Goal: Task Accomplishment & Management: Manage account settings

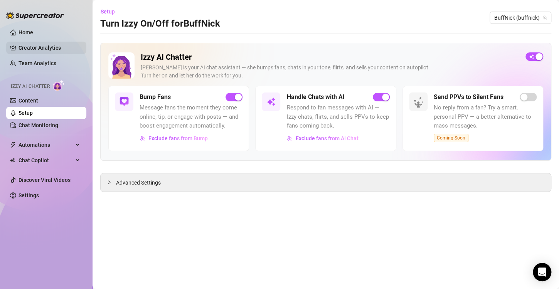
click at [29, 48] on link "Creator Analytics" at bounding box center [50, 48] width 62 height 12
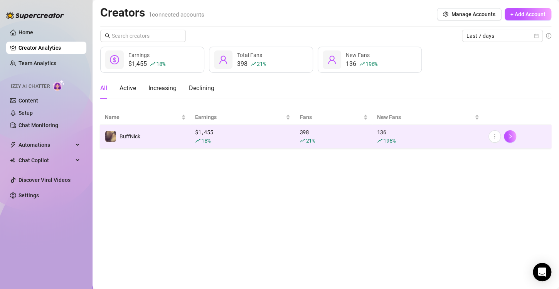
click at [200, 134] on div "$ 1,455 18 %" at bounding box center [242, 136] width 95 height 17
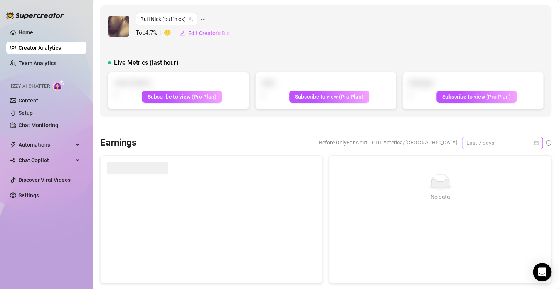
click at [468, 140] on span "Last 7 days" at bounding box center [503, 143] width 72 height 12
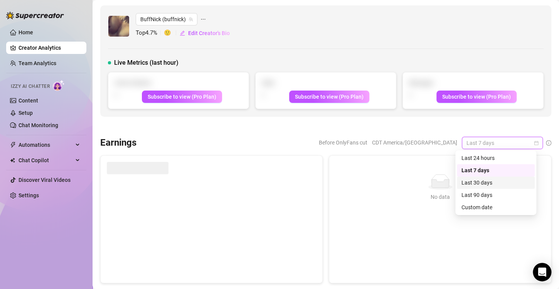
click at [495, 183] on div "Last 30 days" at bounding box center [496, 183] width 69 height 8
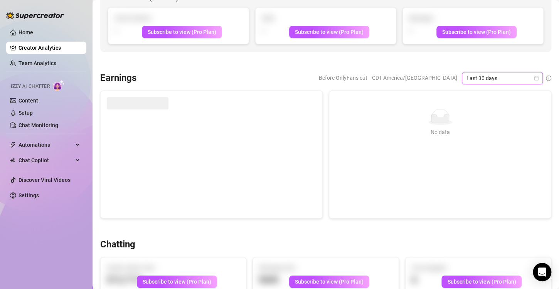
scroll to position [39, 0]
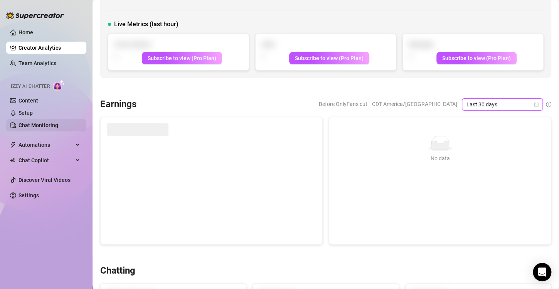
click at [32, 127] on link "Chat Monitoring" at bounding box center [39, 125] width 40 height 6
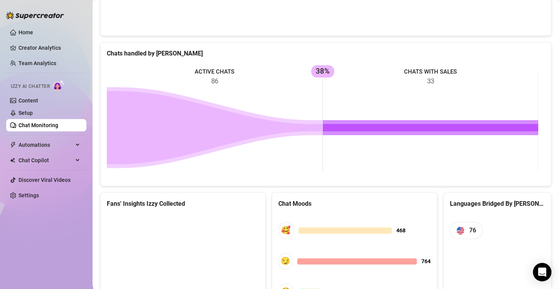
scroll to position [100, 0]
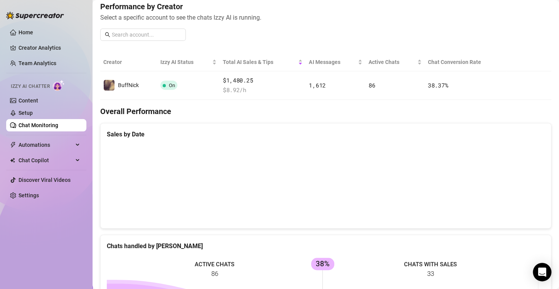
drag, startPoint x: 436, startPoint y: 208, endPoint x: 443, endPoint y: 210, distance: 7.2
click at [443, 210] on canvas at bounding box center [323, 183] width 432 height 77
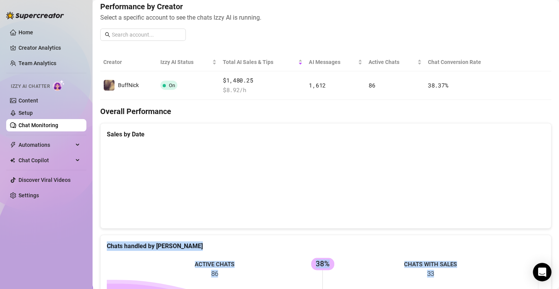
scroll to position [370, 0]
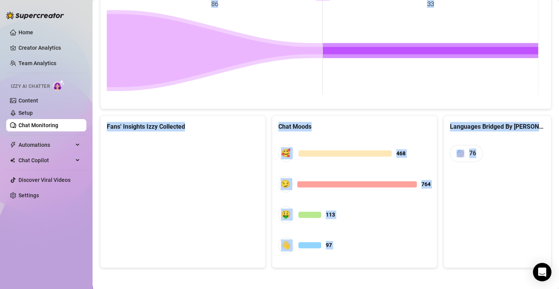
click at [559, 289] on html "Home Creator Analytics Team Analytics Izzy AI Chatter Content Setup Chat Monito…" at bounding box center [279, 144] width 559 height 289
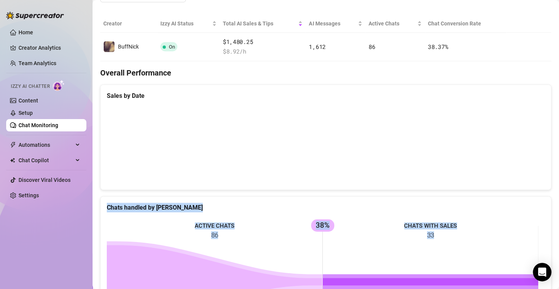
scroll to position [0, 0]
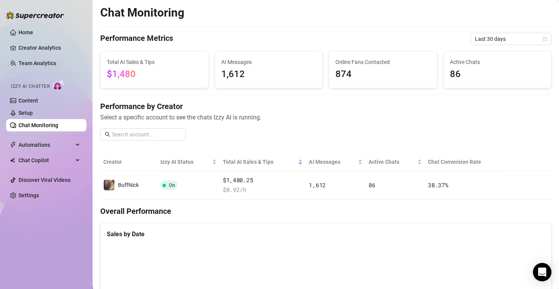
click at [345, 131] on div "Performance by Creator Select a specific account to see the chats Izzy AI is ru…" at bounding box center [325, 124] width 451 height 46
click at [33, 31] on link "Home" at bounding box center [26, 32] width 15 height 6
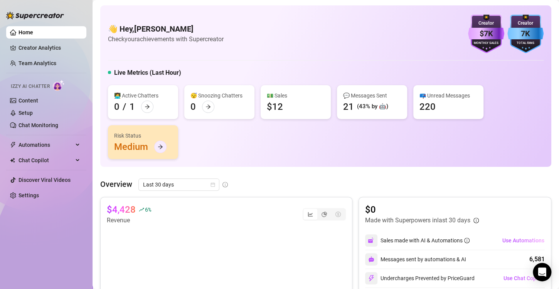
click at [159, 148] on icon "arrow-right" at bounding box center [160, 146] width 5 height 5
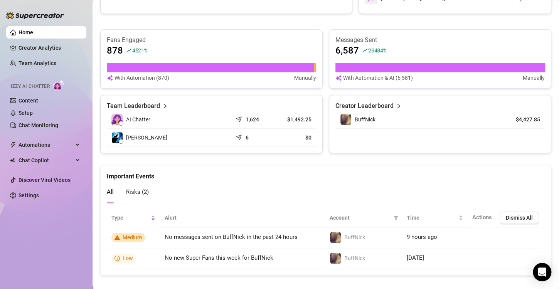
scroll to position [307, 0]
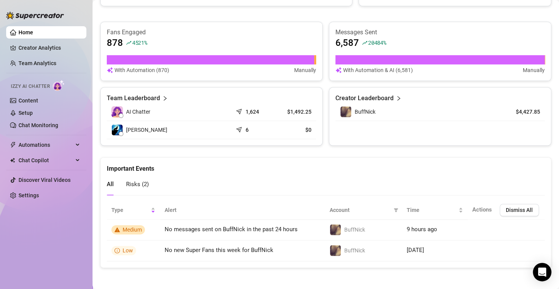
click at [138, 181] on span "Risks ( 2 )" at bounding box center [137, 184] width 23 height 7
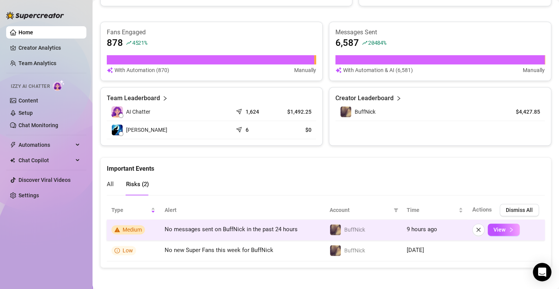
click at [165, 228] on span "No messages sent on BuffNick in the past 24 hours" at bounding box center [231, 229] width 133 height 7
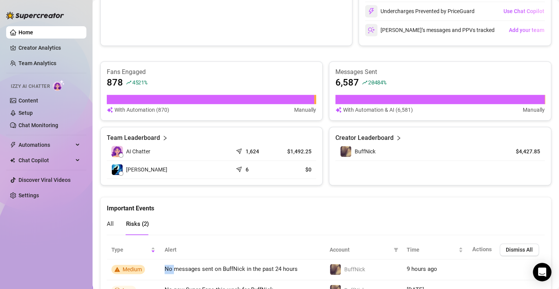
scroll to position [268, 0]
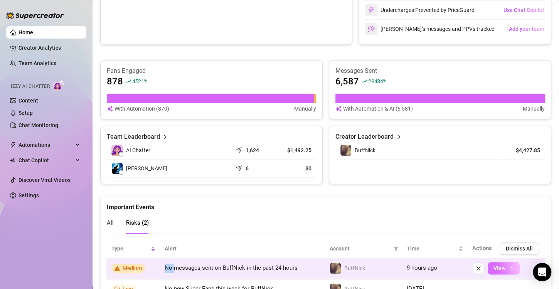
click at [494, 265] on span "View" at bounding box center [500, 268] width 12 height 6
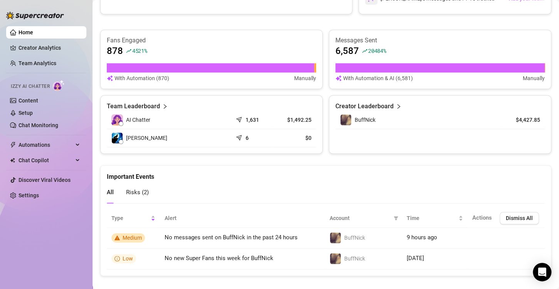
scroll to position [307, 0]
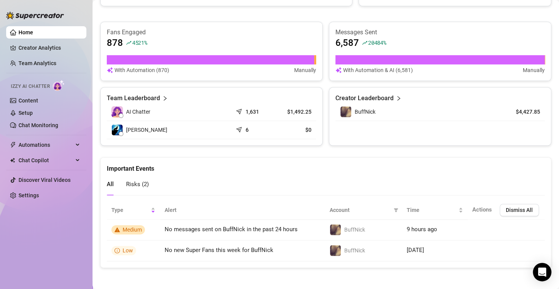
click at [300, 162] on div "Important Events" at bounding box center [326, 166] width 438 height 16
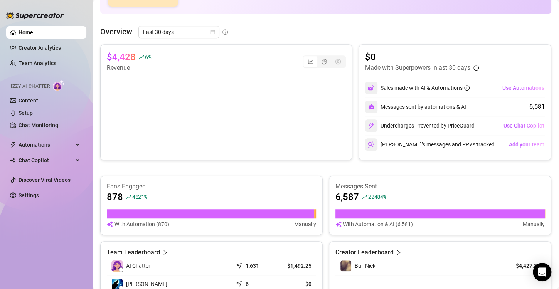
scroll to position [268, 0]
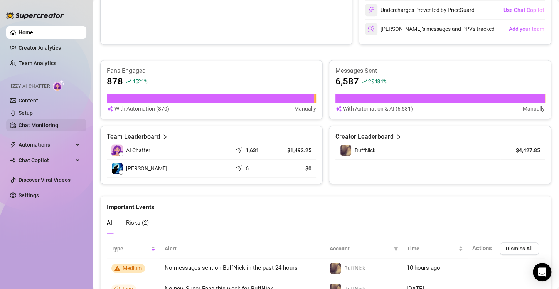
click at [44, 128] on link "Chat Monitoring" at bounding box center [39, 125] width 40 height 6
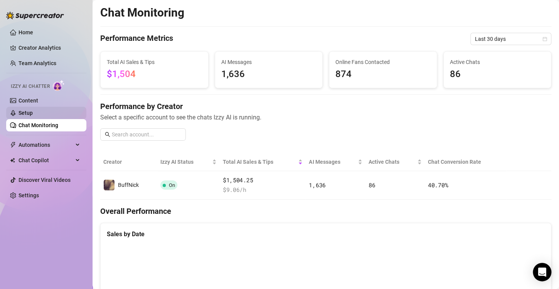
click at [33, 114] on link "Setup" at bounding box center [26, 113] width 14 height 6
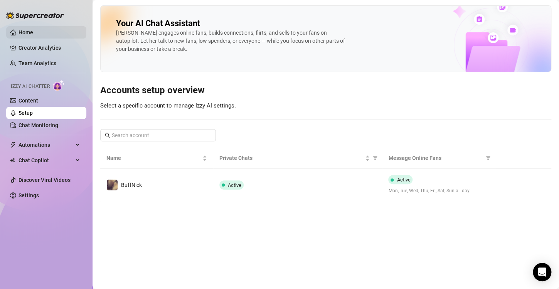
click at [25, 32] on link "Home" at bounding box center [26, 32] width 15 height 6
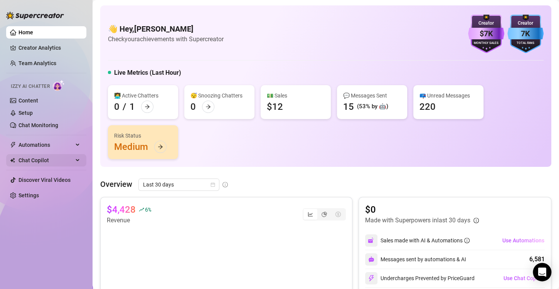
click at [39, 160] on span "Chat Copilot" at bounding box center [46, 160] width 55 height 12
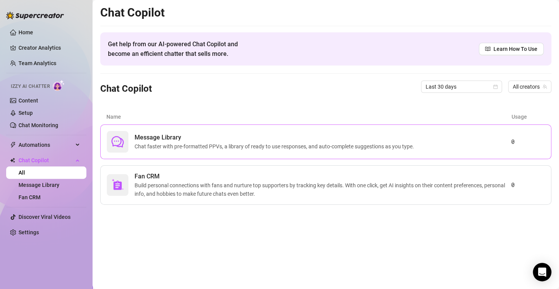
click at [283, 148] on span "Chat faster with pre-formatted PPVs, a library of ready to use responses, and a…" at bounding box center [276, 146] width 283 height 8
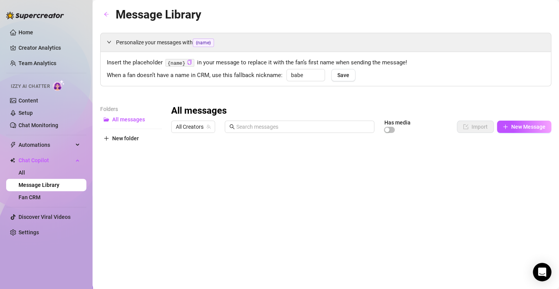
drag, startPoint x: 175, startPoint y: 155, endPoint x: 169, endPoint y: 154, distance: 6.6
click at [106, 17] on icon "arrow-left" at bounding box center [106, 14] width 5 height 5
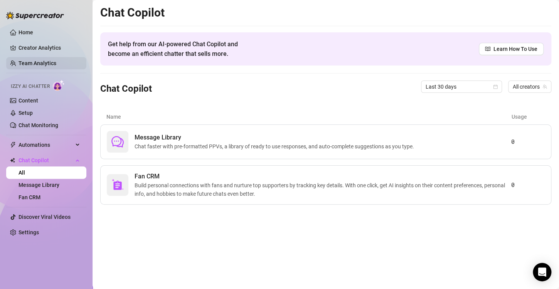
click at [37, 62] on link "Team Analytics" at bounding box center [38, 63] width 38 height 6
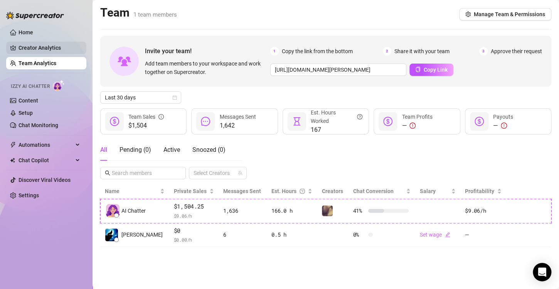
click at [25, 46] on link "Creator Analytics" at bounding box center [50, 48] width 62 height 12
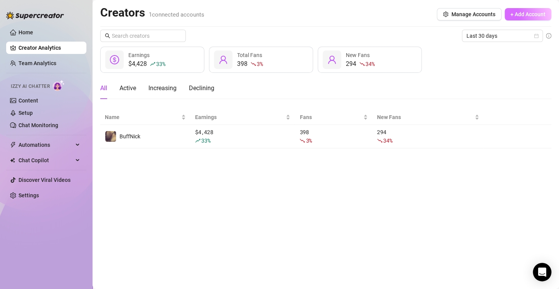
click at [531, 15] on span "+ Add Account" at bounding box center [528, 14] width 35 height 6
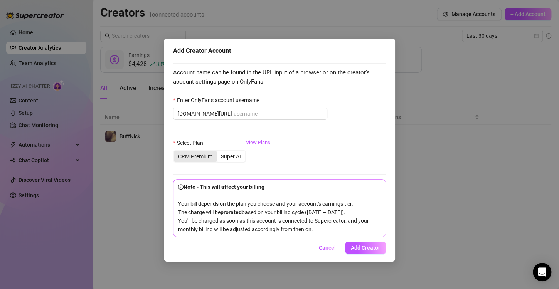
click at [203, 157] on div "CRM Premium" at bounding box center [195, 156] width 43 height 11
click at [176, 152] on input "CRM Premium" at bounding box center [176, 152] width 0 height 0
click at [230, 156] on div "Super AI" at bounding box center [231, 156] width 29 height 11
click at [219, 152] on input "Super AI" at bounding box center [219, 152] width 0 height 0
click at [254, 142] on link "View Plans" at bounding box center [258, 154] width 24 height 31
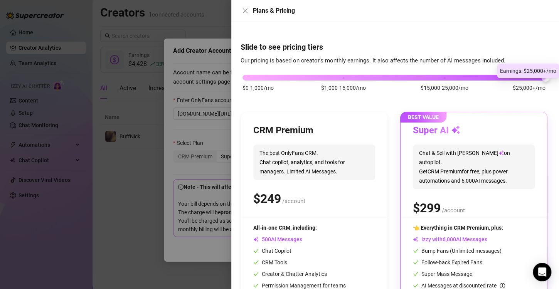
drag, startPoint x: 340, startPoint y: 78, endPoint x: 505, endPoint y: 80, distance: 165.1
click at [505, 78] on div "$0-1,000/mo $1,000-15,000/mo $15,000-25,000/mo $25,000+/mo" at bounding box center [394, 75] width 303 height 5
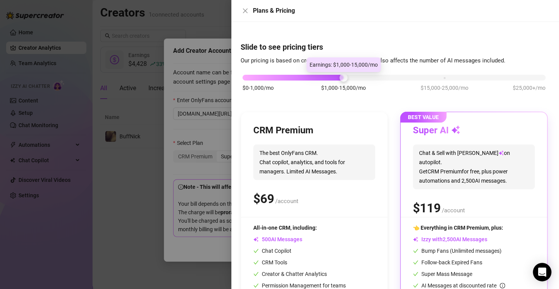
drag, startPoint x: 543, startPoint y: 79, endPoint x: 346, endPoint y: 82, distance: 197.5
click at [346, 82] on div "$0-1,000/mo $1,000-15,000/mo $15,000-25,000/mo $25,000+/mo" at bounding box center [394, 87] width 307 height 44
click at [226, 111] on div at bounding box center [279, 144] width 559 height 289
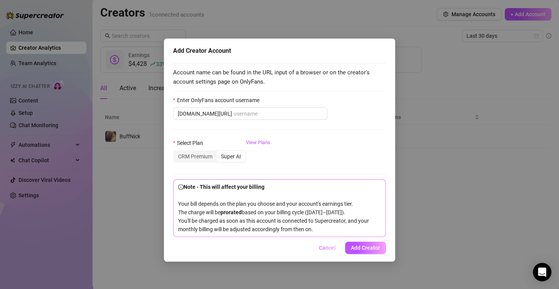
click at [324, 248] on span "Cancel" at bounding box center [327, 248] width 17 height 6
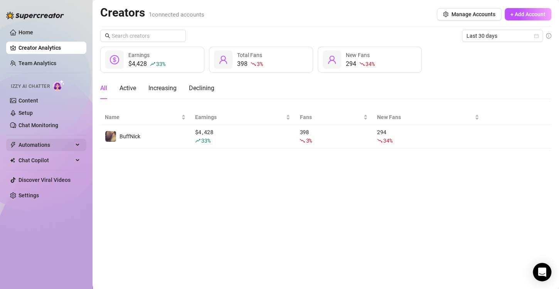
click at [27, 145] on span "Automations" at bounding box center [46, 145] width 55 height 12
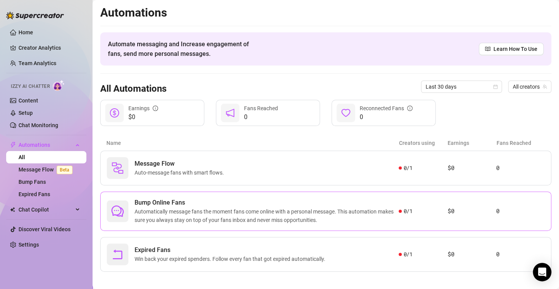
click at [280, 213] on span "Automatically message fans the moment fans come online with a personal message.…" at bounding box center [267, 215] width 264 height 17
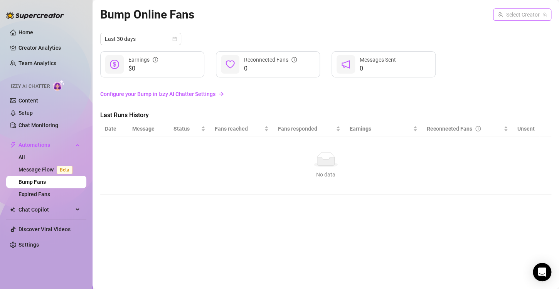
click at [523, 16] on input "search" at bounding box center [519, 15] width 42 height 12
click at [514, 29] on span "BuffNick" at bounding box center [508, 30] width 21 height 8
click at [288, 40] on div "Last 30 days" at bounding box center [325, 39] width 451 height 12
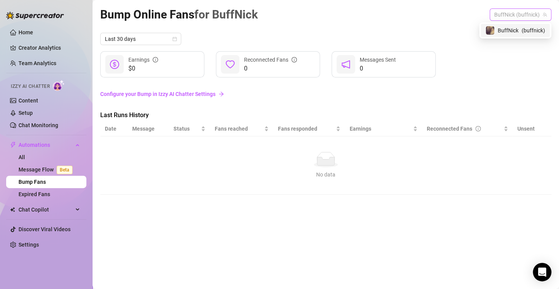
click at [511, 16] on span "BuffNick (buffnick)" at bounding box center [520, 15] width 52 height 12
click at [391, 37] on div "Last 30 days" at bounding box center [325, 39] width 451 height 12
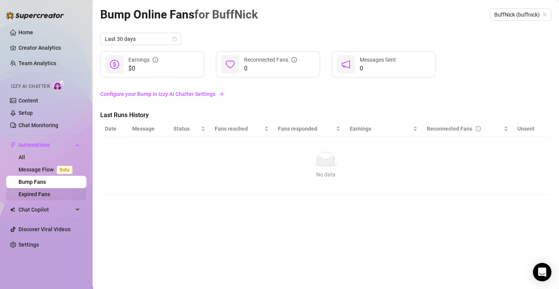
click at [31, 197] on link "Expired Fans" at bounding box center [35, 194] width 32 height 6
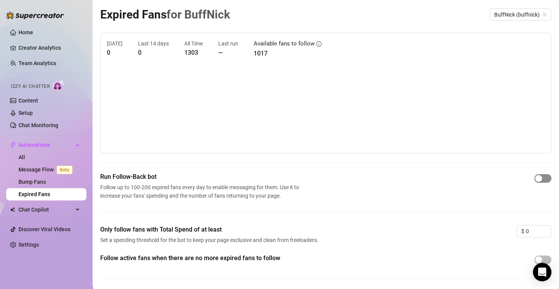
click at [538, 179] on span "button" at bounding box center [543, 178] width 17 height 8
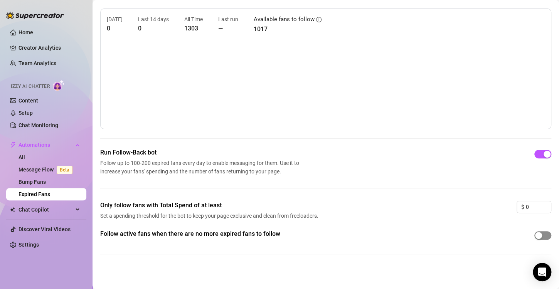
click at [535, 234] on div "button" at bounding box center [538, 235] width 7 height 7
click at [70, 211] on span "Chat Copilot" at bounding box center [46, 210] width 55 height 12
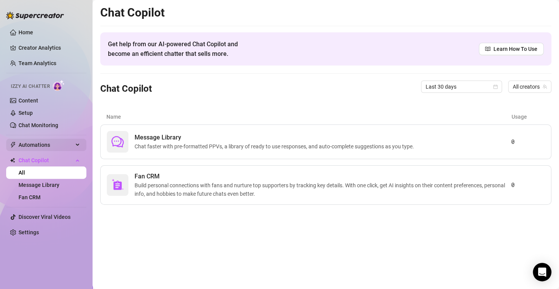
click at [41, 148] on span "Automations" at bounding box center [46, 145] width 55 height 12
